Goal: Task Accomplishment & Management: Manage account settings

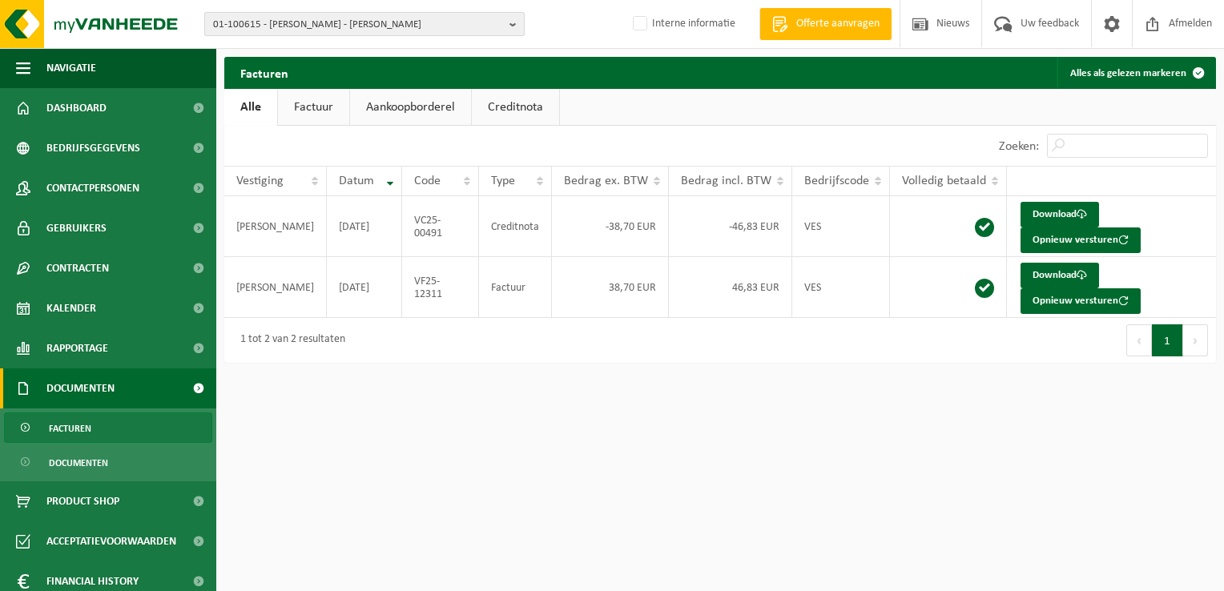
click at [324, 14] on span "01-100615 - HOLVOET STEVEN - HEULE" at bounding box center [358, 25] width 290 height 24
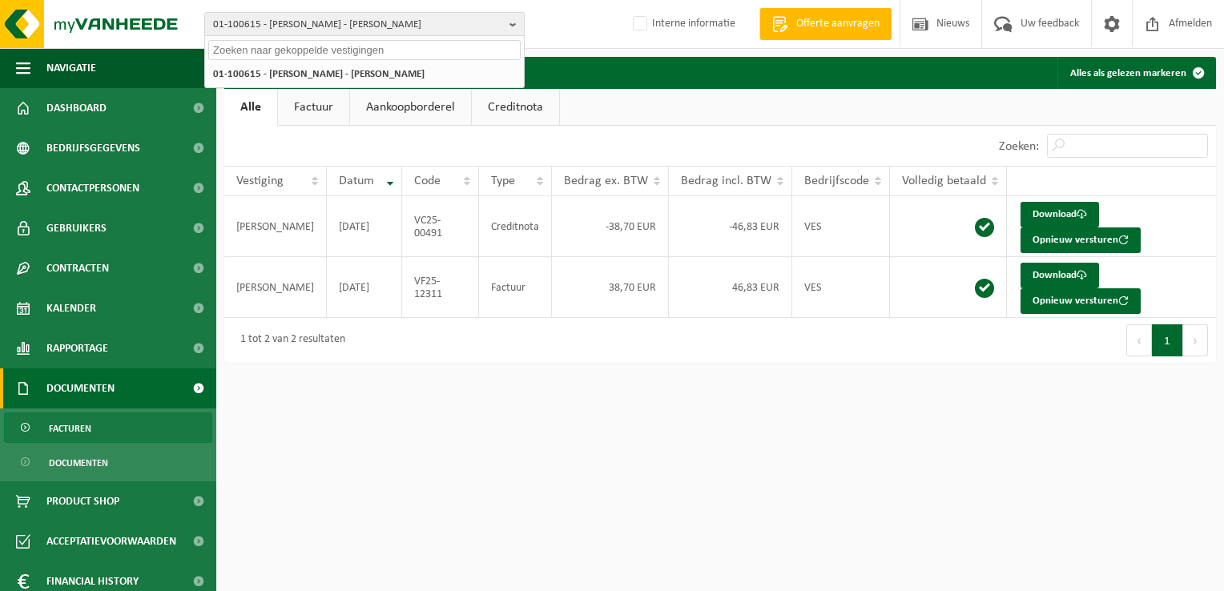
paste input "10-734208"
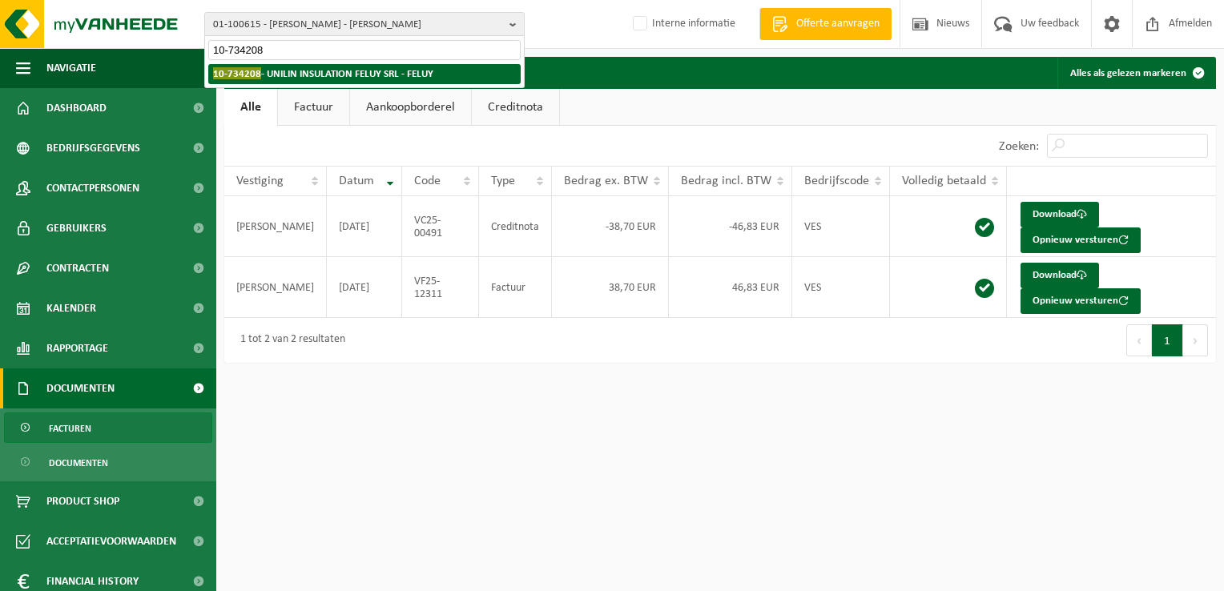
type input "10-734208"
click at [268, 77] on strong "10-734208 - UNILIN INSULATION FELUY SRL - FELUY" at bounding box center [323, 73] width 220 height 12
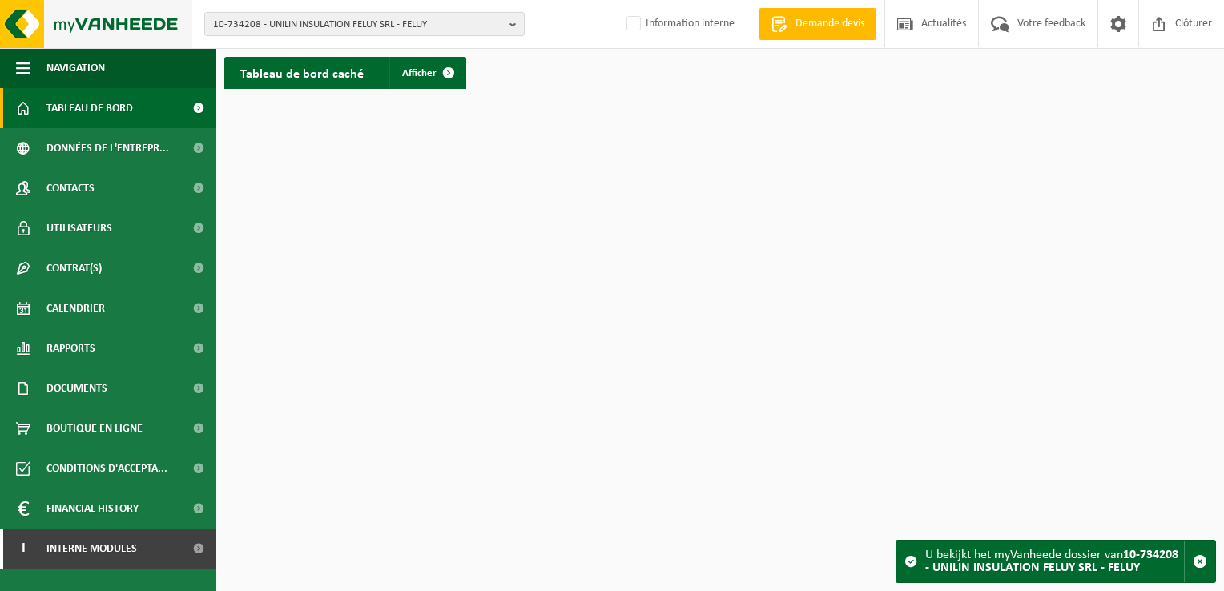
click at [22, 9] on img at bounding box center [96, 24] width 192 height 48
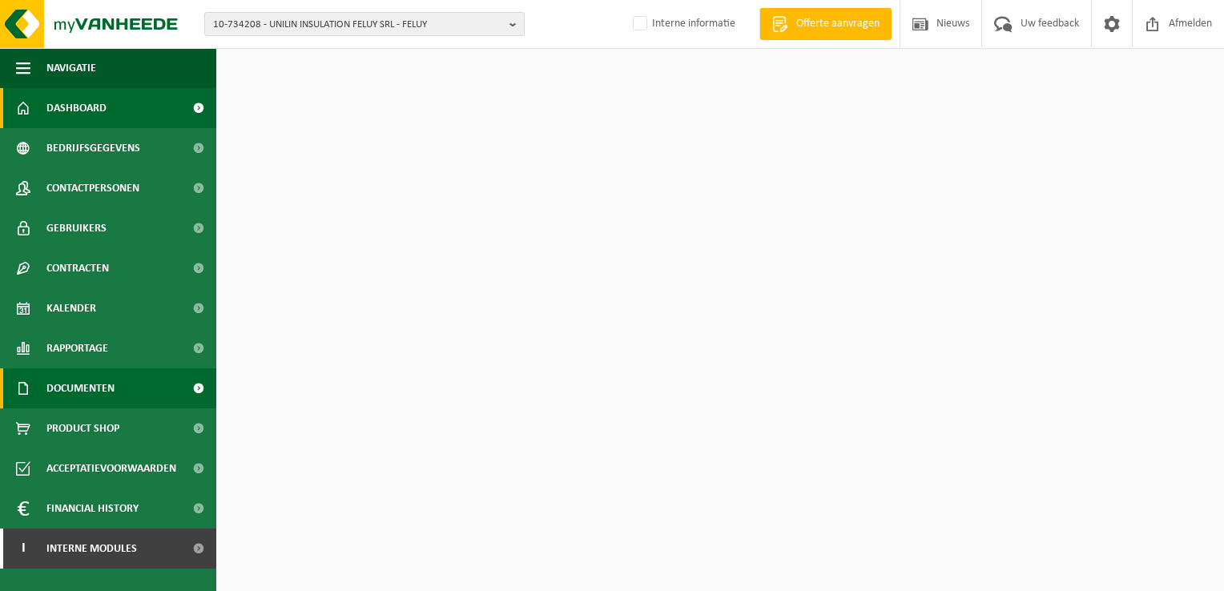
click at [109, 404] on span "Documenten" at bounding box center [80, 388] width 68 height 40
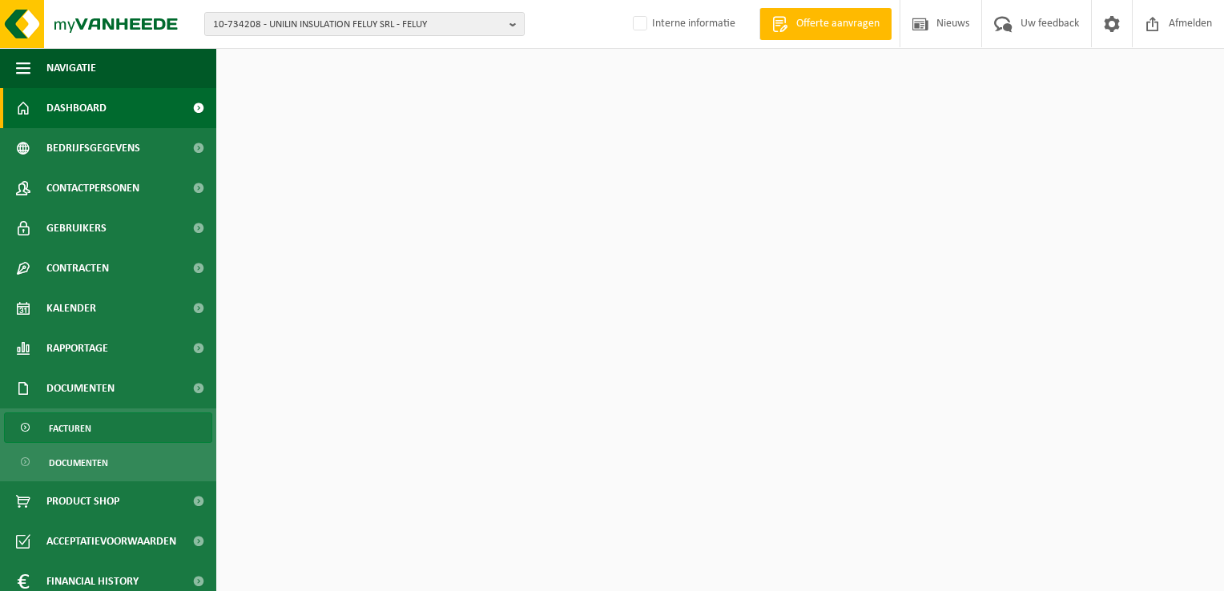
click at [98, 420] on link "Facturen" at bounding box center [108, 427] width 208 height 30
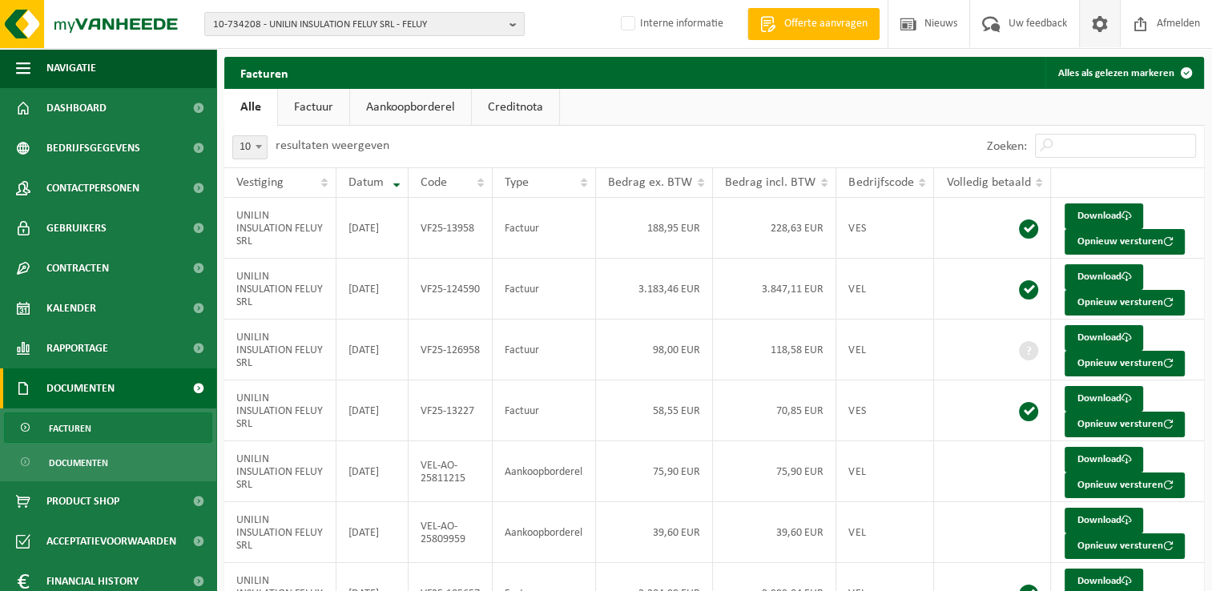
click at [1099, 32] on span at bounding box center [1100, 23] width 24 height 47
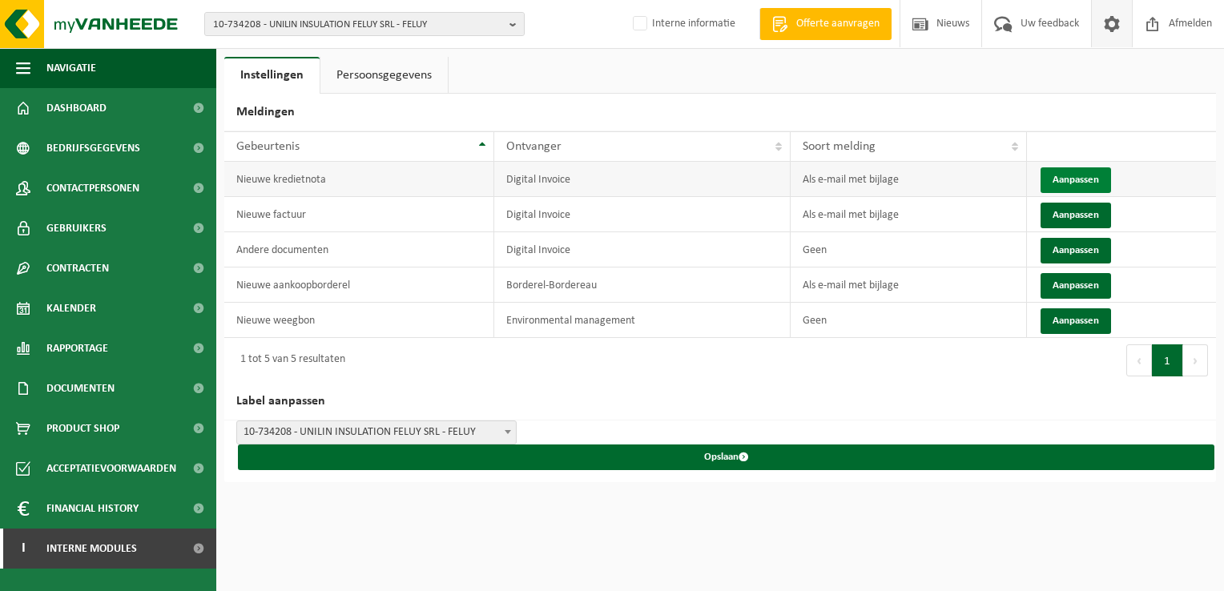
click at [1076, 181] on button "Aanpassen" at bounding box center [1075, 180] width 70 height 26
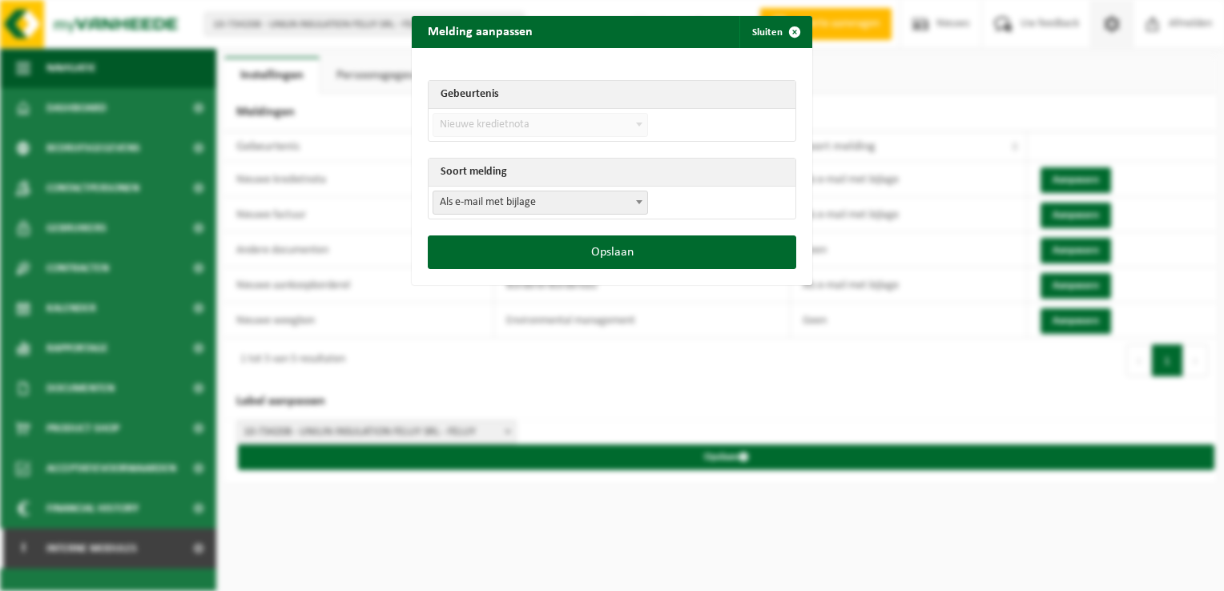
click at [525, 198] on span "Als e-mail met bijlage" at bounding box center [540, 202] width 214 height 22
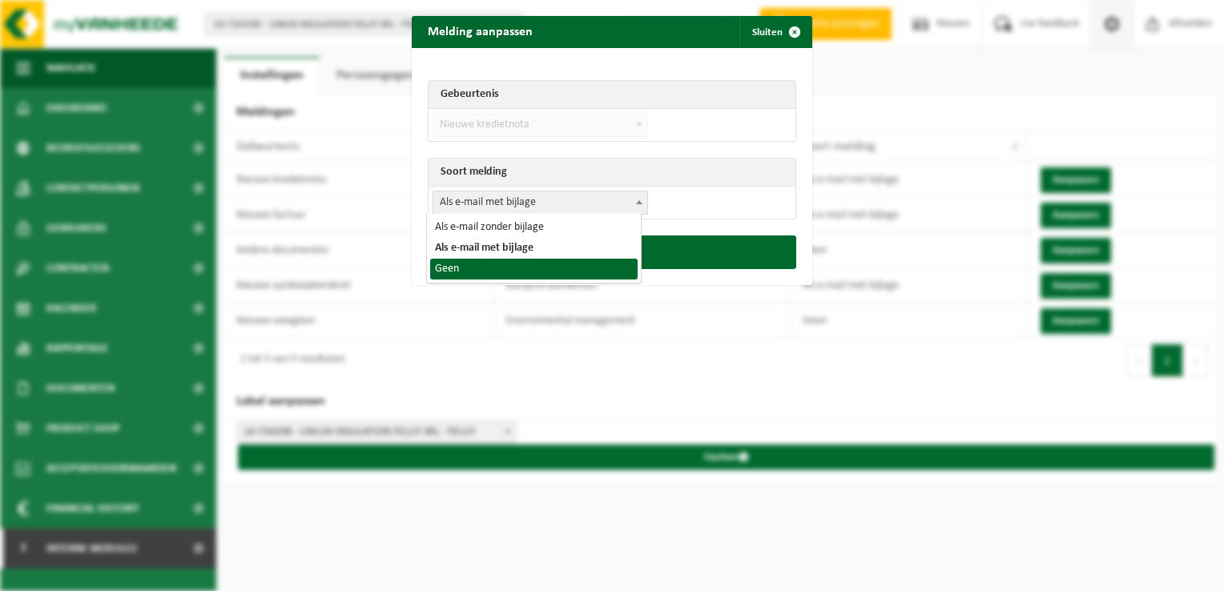
select select "1"
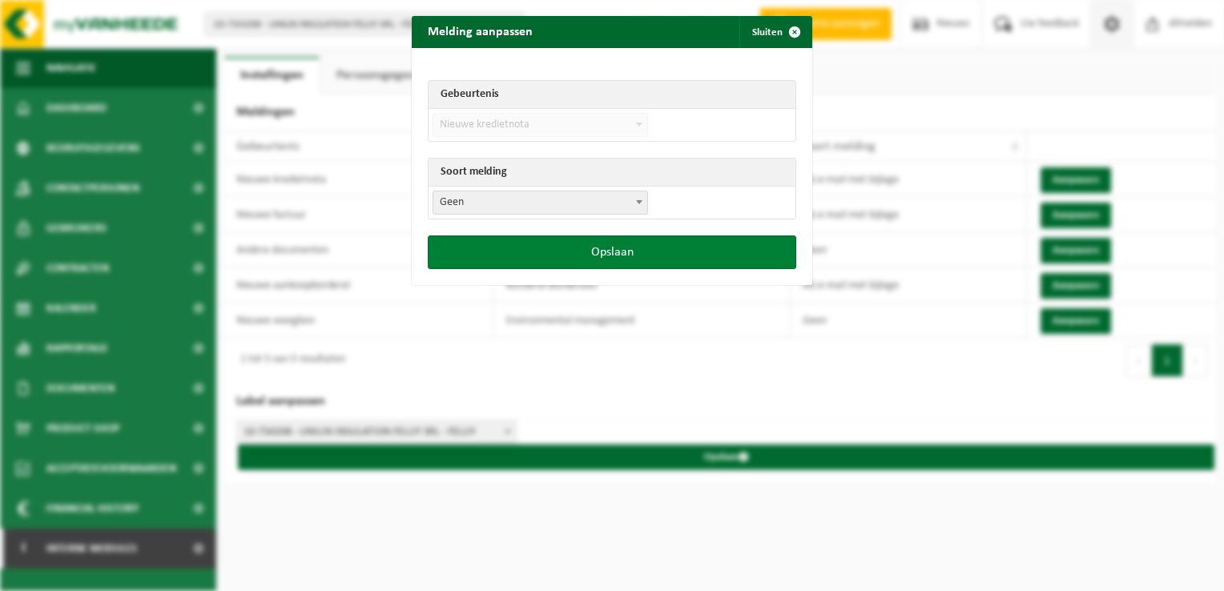
click at [551, 251] on button "Opslaan" at bounding box center [612, 252] width 368 height 34
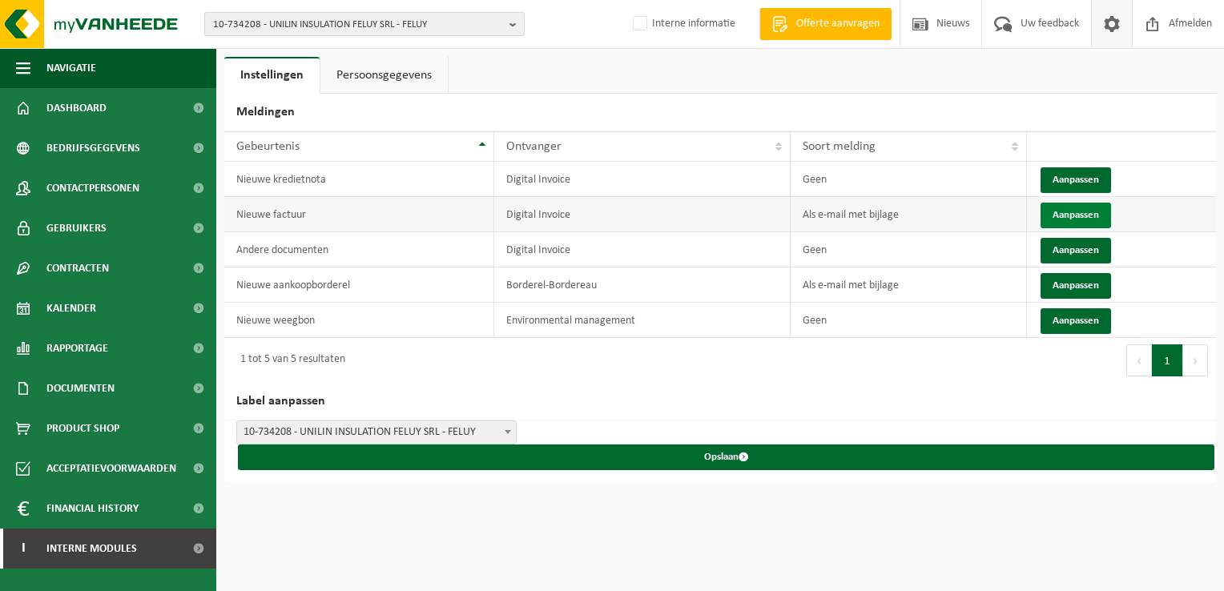
click at [1064, 215] on button "Aanpassen" at bounding box center [1075, 216] width 70 height 26
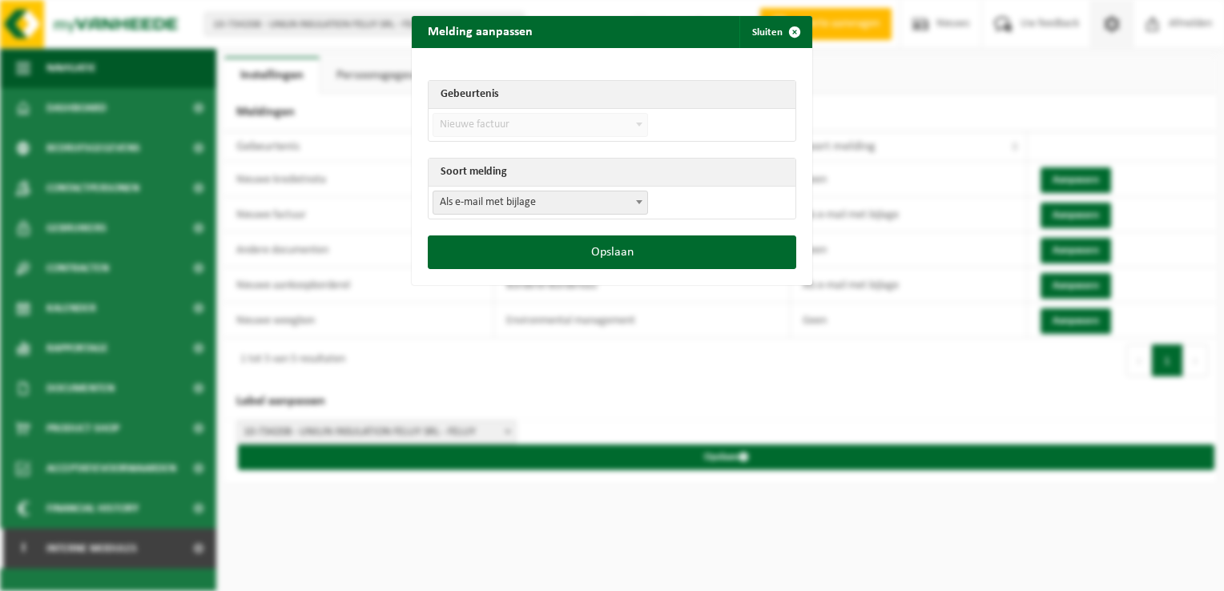
click at [509, 197] on span "Als e-mail met bijlage" at bounding box center [540, 202] width 214 height 22
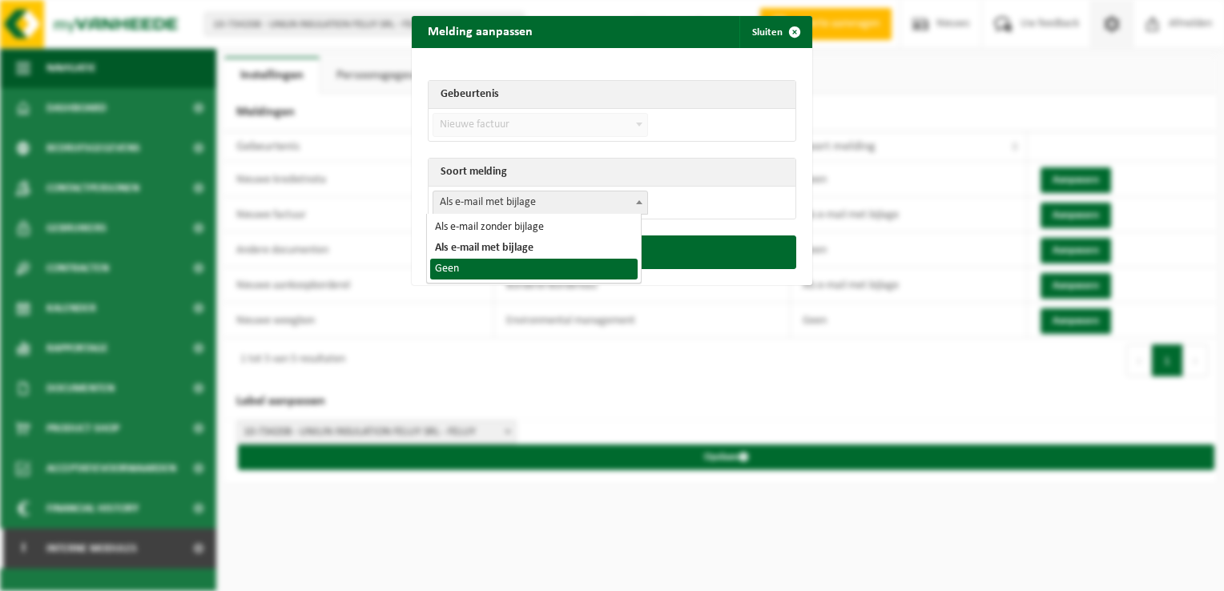
select select "1"
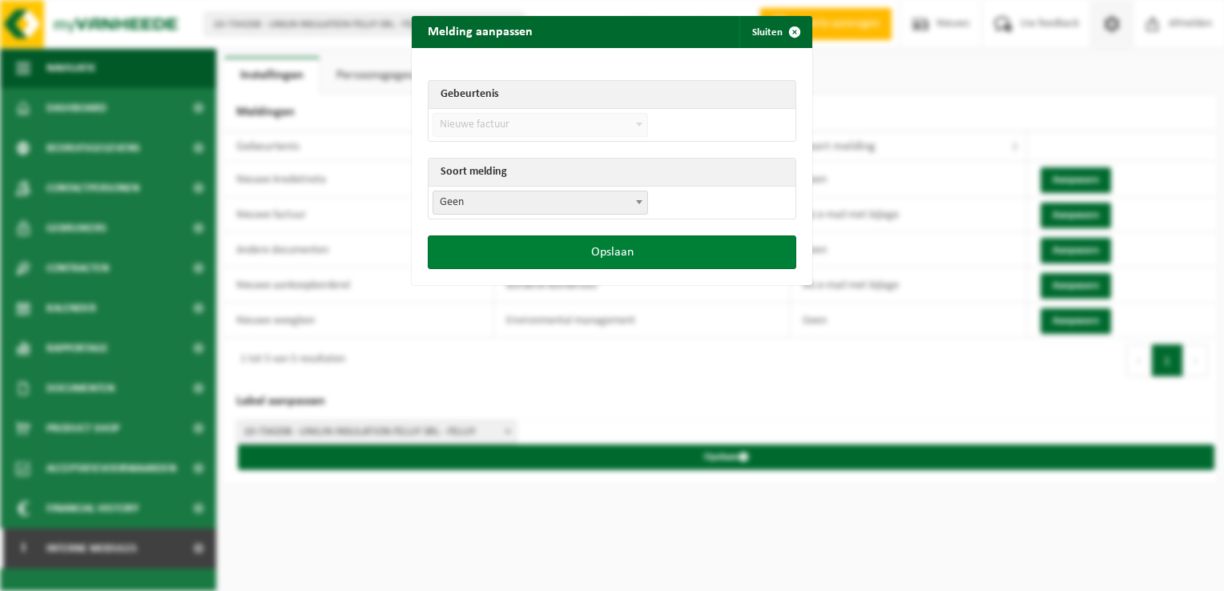
click at [596, 264] on button "Opslaan" at bounding box center [612, 252] width 368 height 34
